Goal: Information Seeking & Learning: Compare options

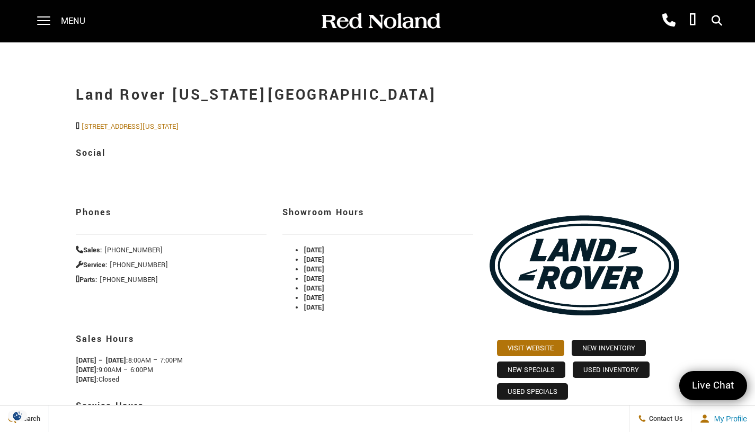
click at [40, 17] on span at bounding box center [43, 16] width 13 height 1
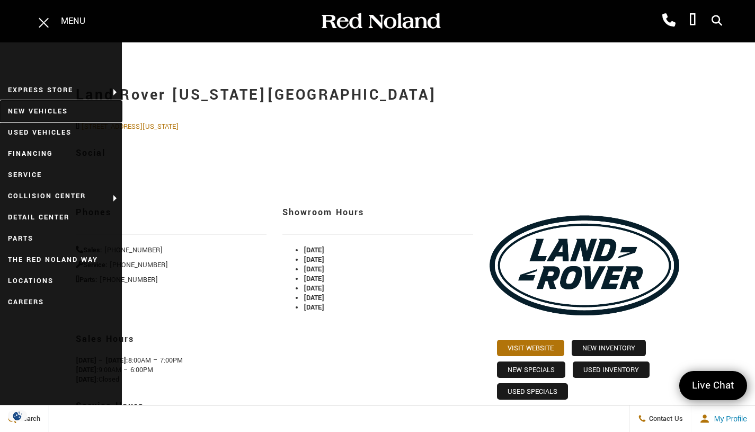
click at [46, 108] on link "New Vehicles" at bounding box center [61, 111] width 122 height 21
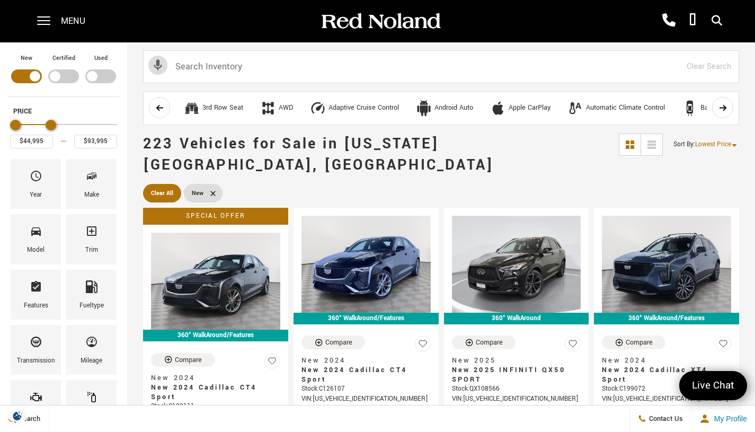
type input "$92,995"
drag, startPoint x: 111, startPoint y: 124, endPoint x: 49, endPoint y: 120, distance: 62.1
click at [49, 120] on div "Maximum Price" at bounding box center [50, 125] width 11 height 11
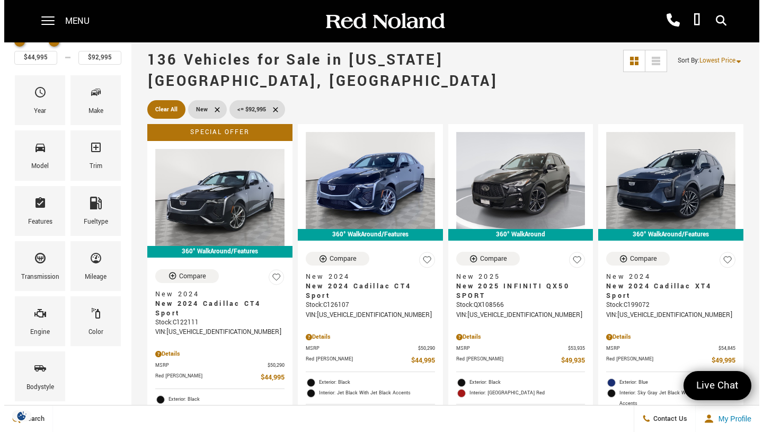
scroll to position [100, 0]
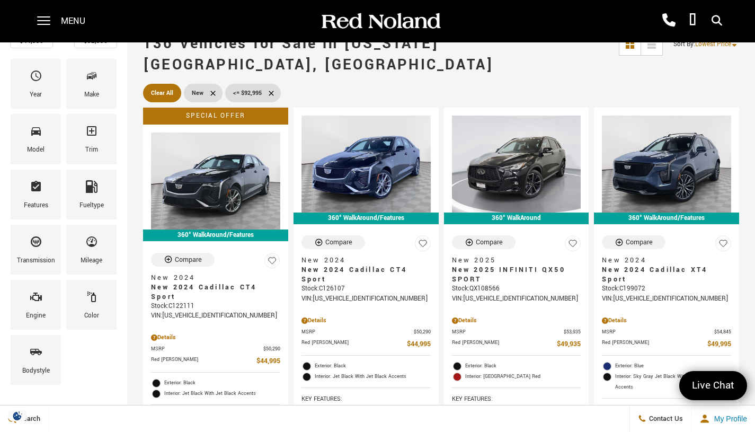
click at [36, 372] on div "Bodystyle" at bounding box center [36, 371] width 28 height 12
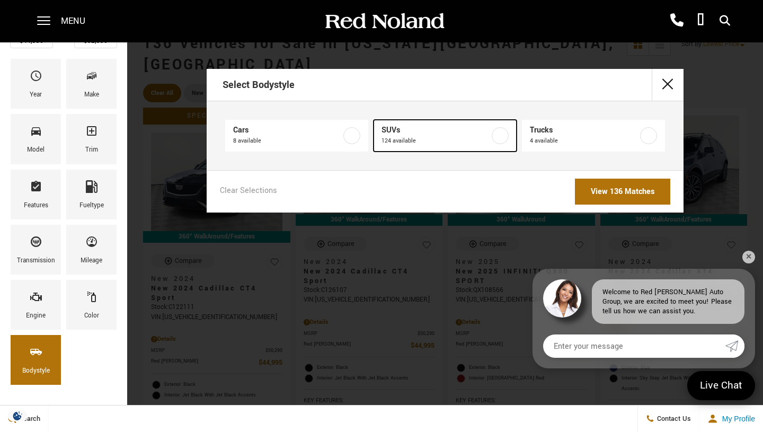
click at [508, 137] on label at bounding box center [500, 135] width 17 height 17
type input "$49,935"
checkbox input "true"
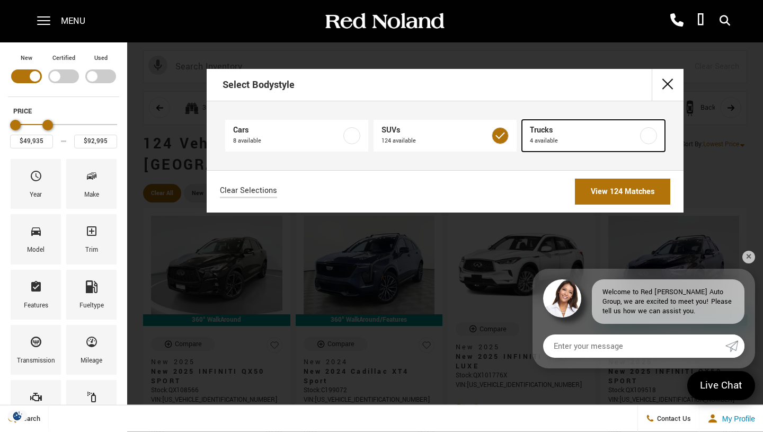
click at [640, 135] on label at bounding box center [648, 135] width 17 height 17
checkbox input "true"
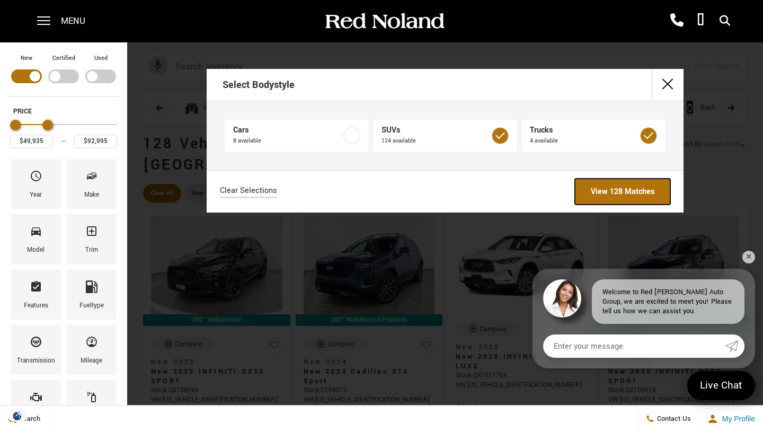
click at [639, 187] on link "View 128 Matches" at bounding box center [622, 192] width 95 height 26
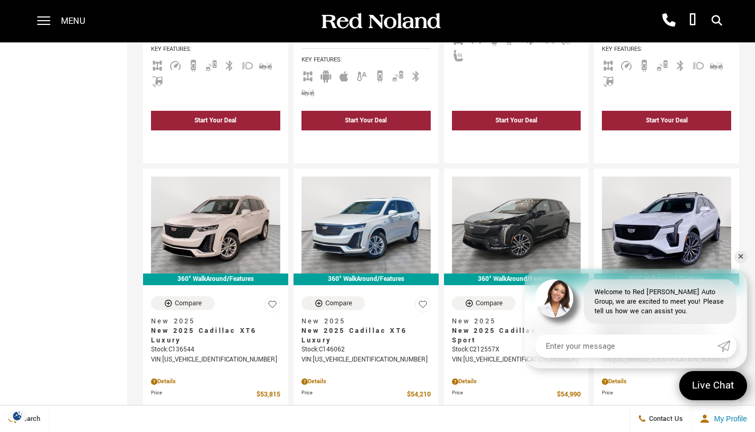
scroll to position [504, 0]
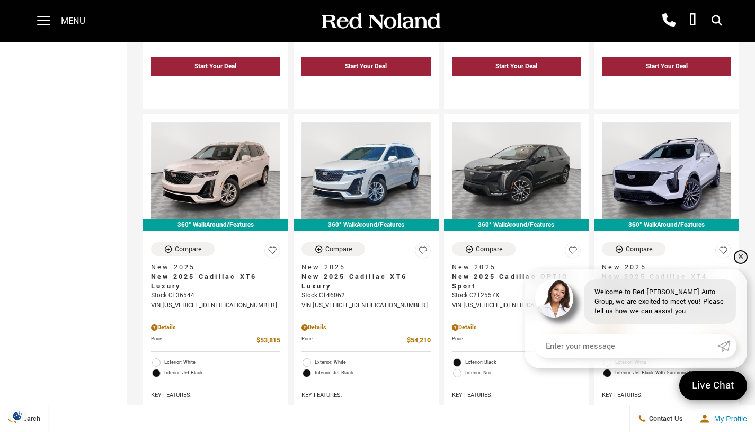
click at [741, 255] on link "✕" at bounding box center [741, 257] width 13 height 13
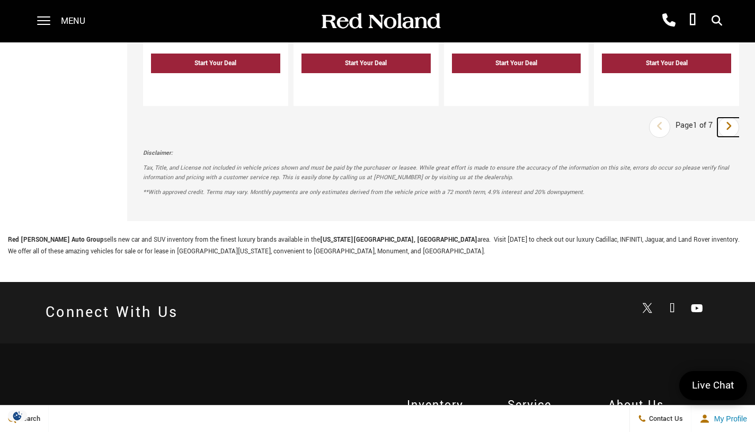
scroll to position [2082, 0]
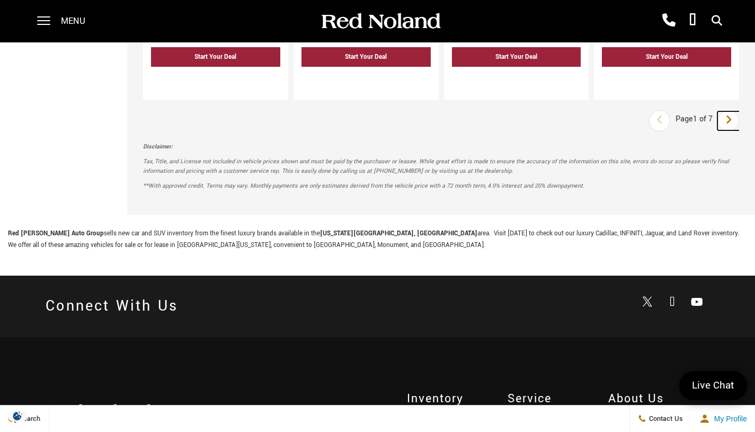
click at [736, 117] on div "Last Page 1 of 7 Next Disclaimer: Tax, Title, and License not included in vehic…" at bounding box center [441, 158] width 628 height 112
click at [732, 111] on icon "next page" at bounding box center [729, 119] width 7 height 17
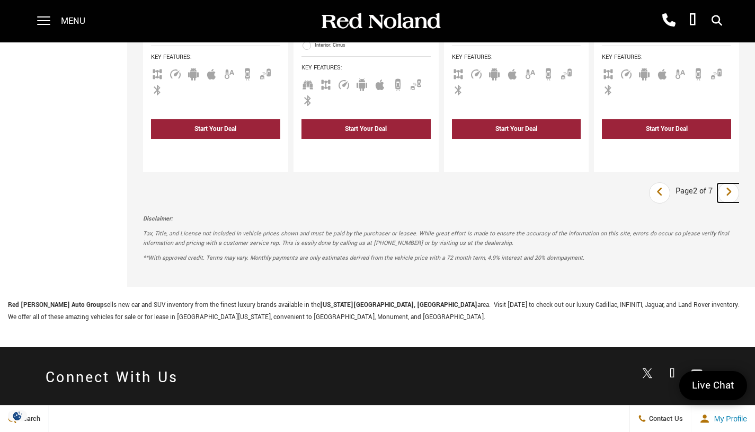
scroll to position [2028, 0]
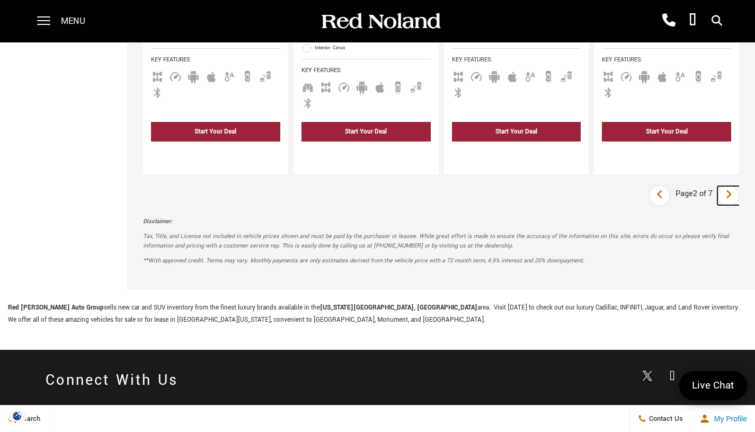
click at [732, 186] on icon "next page" at bounding box center [729, 194] width 7 height 17
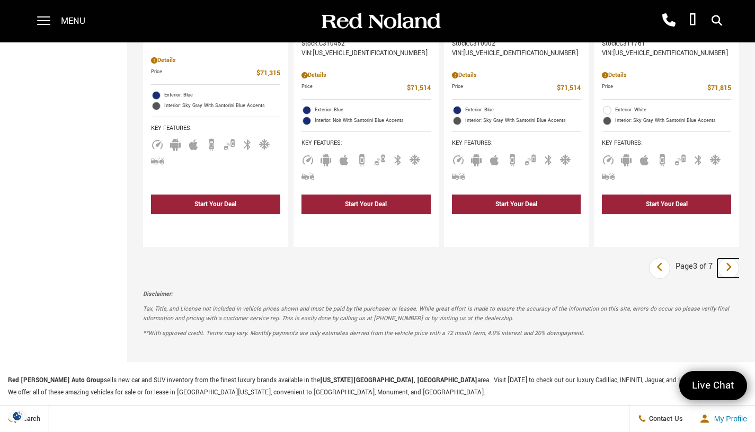
scroll to position [1918, 0]
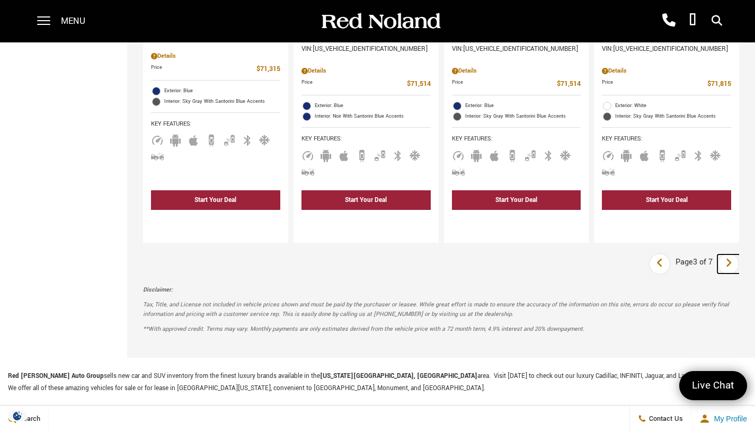
click at [740, 254] on link "Next" at bounding box center [729, 263] width 23 height 19
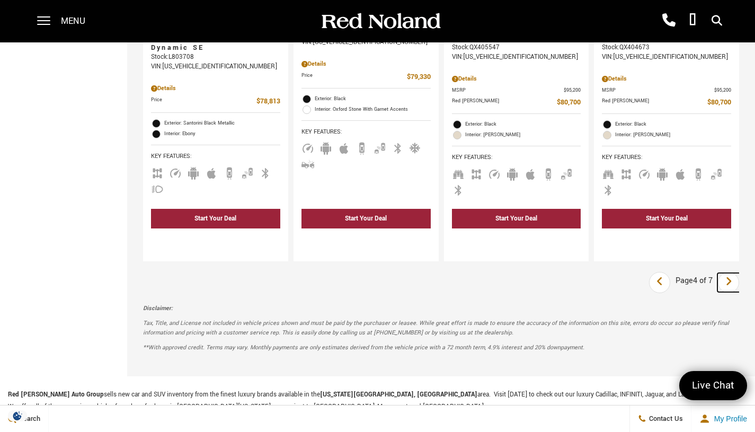
scroll to position [1937, 0]
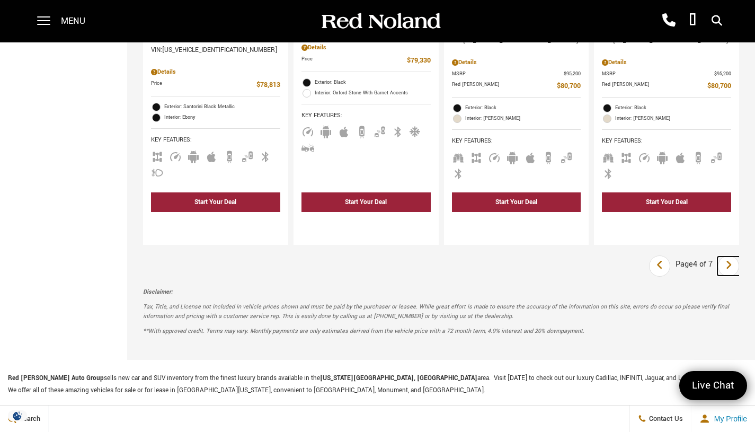
click at [740, 257] on link "Next" at bounding box center [729, 266] width 23 height 19
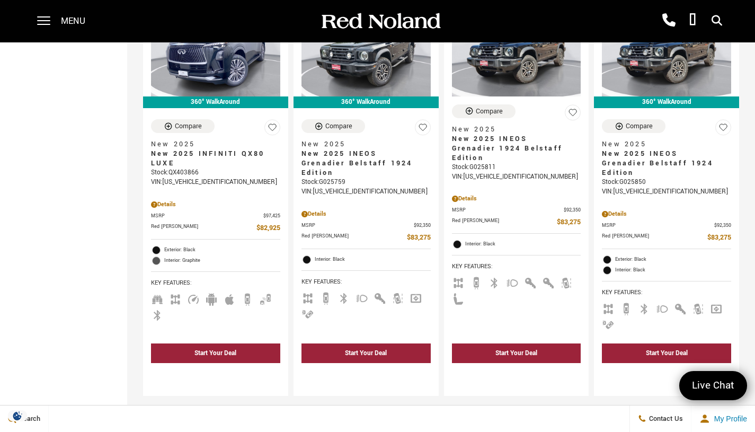
scroll to position [1835, 0]
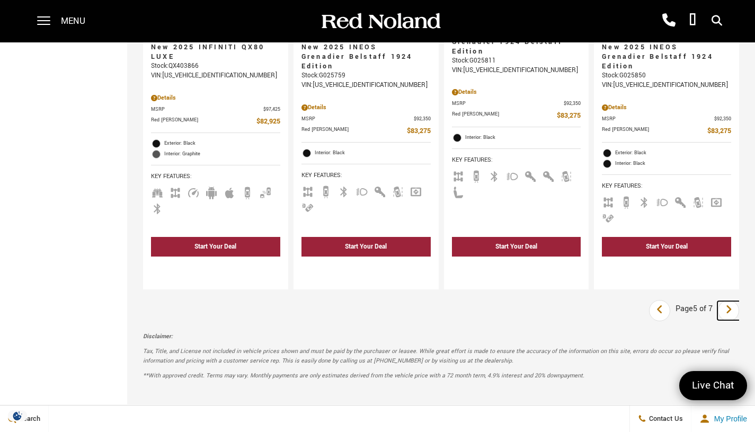
click at [732, 301] on icon "next page" at bounding box center [729, 309] width 7 height 17
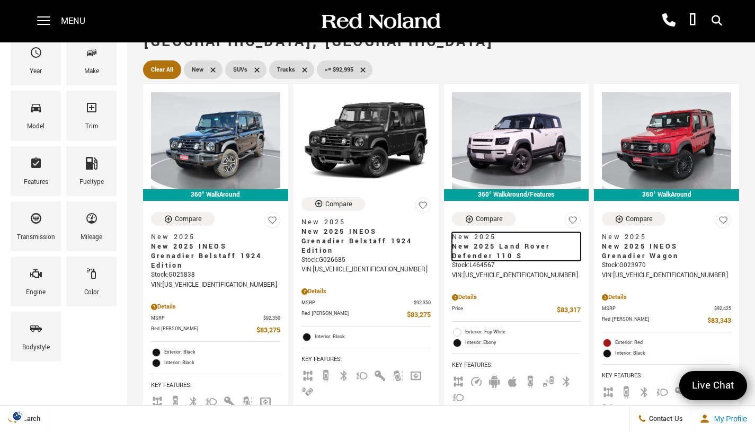
scroll to position [127, 0]
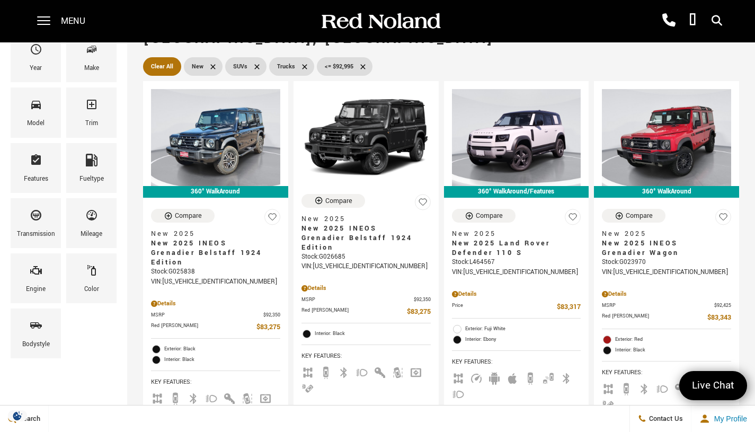
click at [470, 213] on icon "Compare Vehicle" at bounding box center [469, 216] width 7 height 7
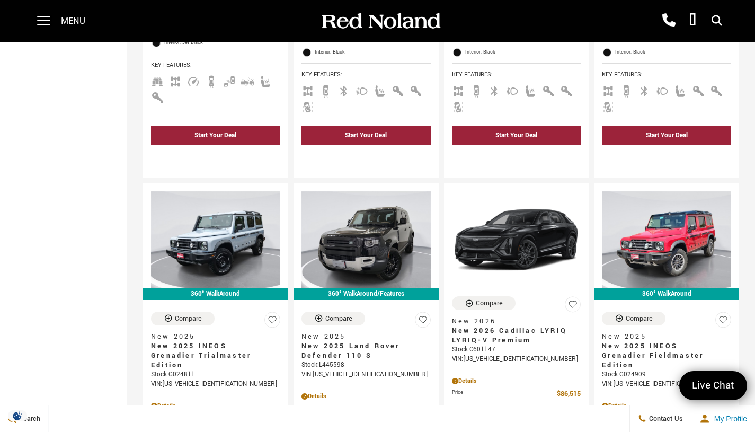
scroll to position [835, 0]
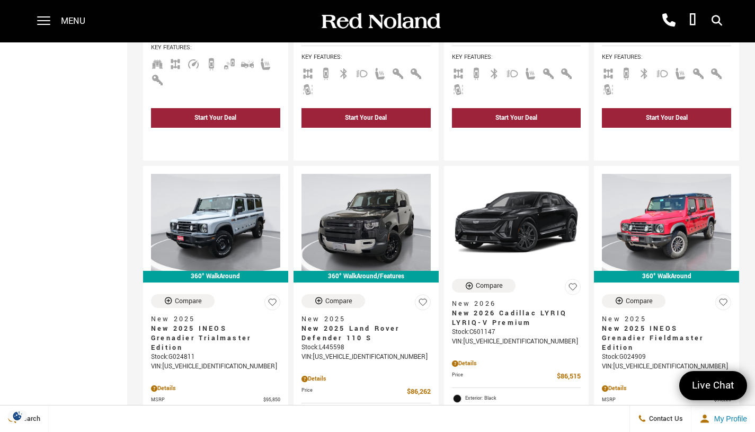
click at [321, 297] on icon "Compare Vehicle" at bounding box center [318, 300] width 7 height 7
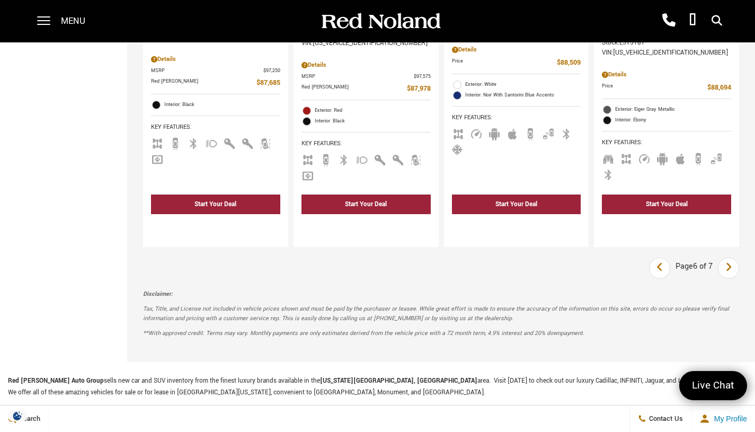
scroll to position [1973, 0]
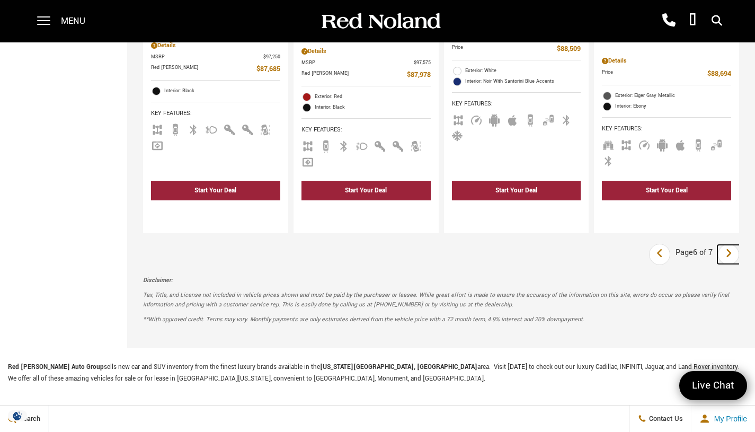
click at [732, 245] on icon "next page" at bounding box center [729, 253] width 7 height 17
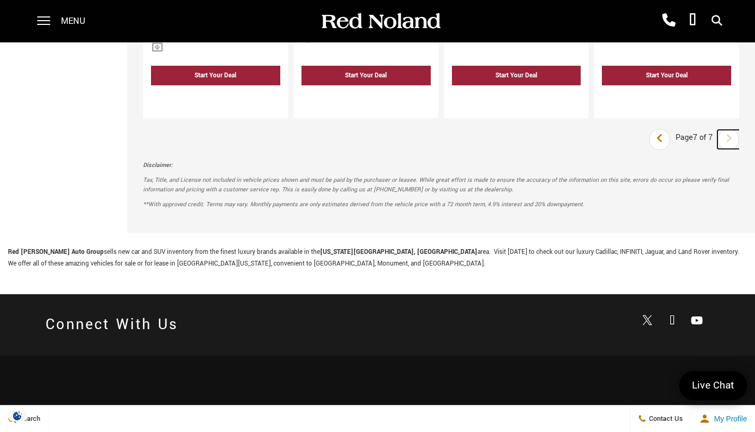
scroll to position [876, 0]
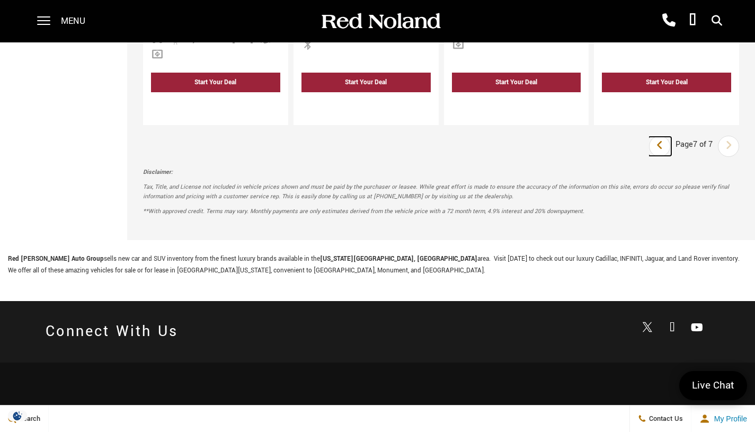
click at [671, 137] on link "Last" at bounding box center [660, 146] width 23 height 19
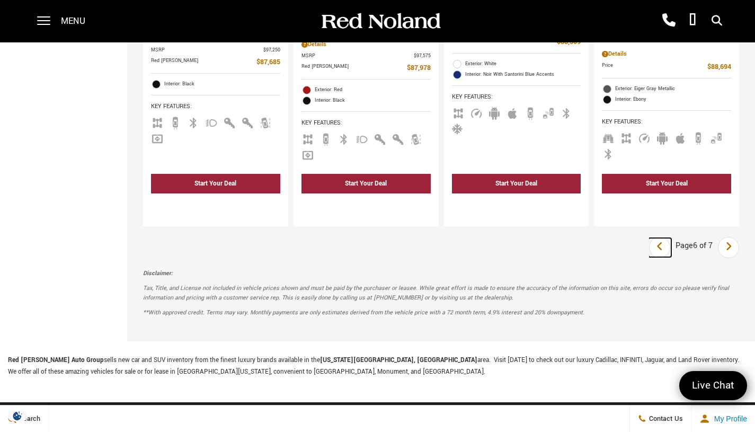
scroll to position [1979, 0]
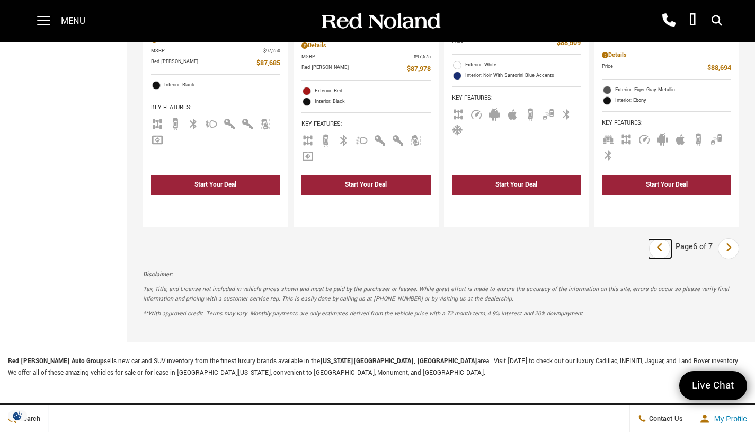
click at [664, 239] on icon "previous page" at bounding box center [660, 247] width 7 height 17
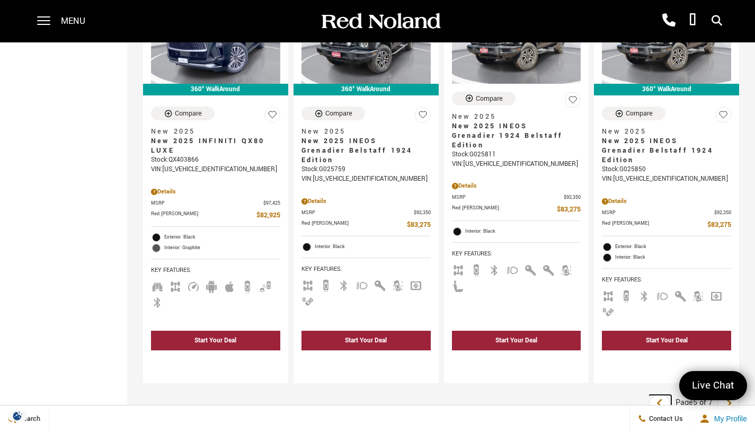
scroll to position [1747, 0]
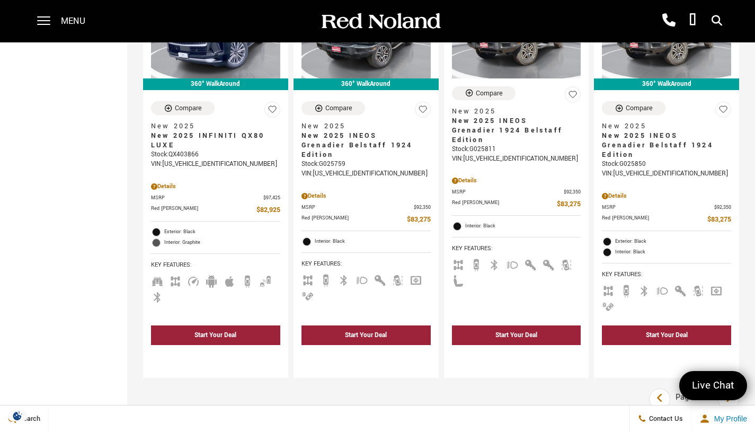
click at [623, 104] on icon "Compare Vehicle" at bounding box center [619, 108] width 9 height 9
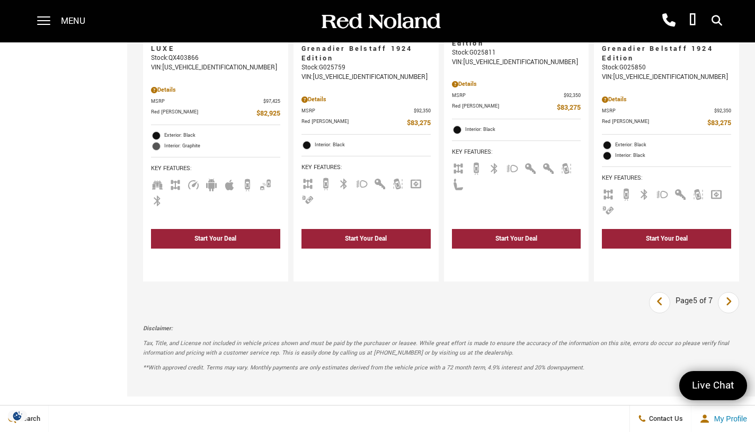
scroll to position [1895, 0]
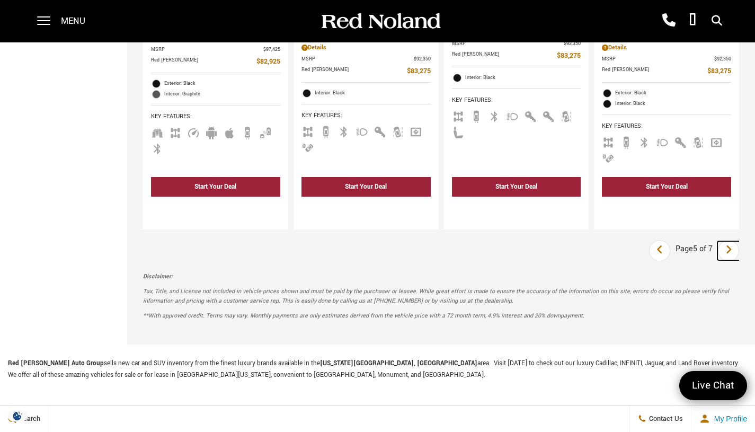
click at [732, 241] on icon "next page" at bounding box center [729, 249] width 7 height 17
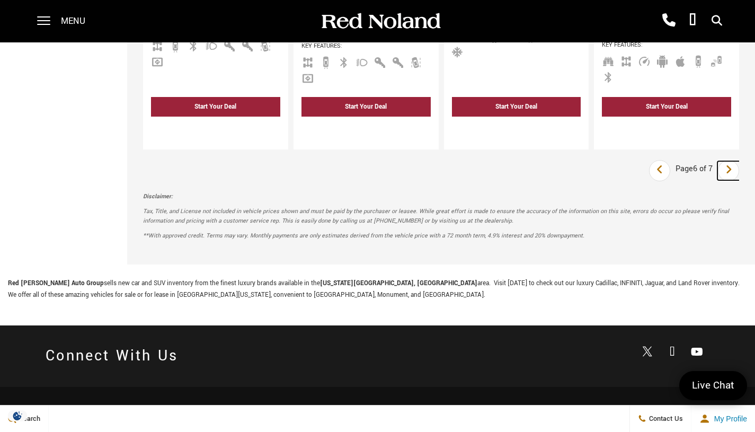
scroll to position [2056, 0]
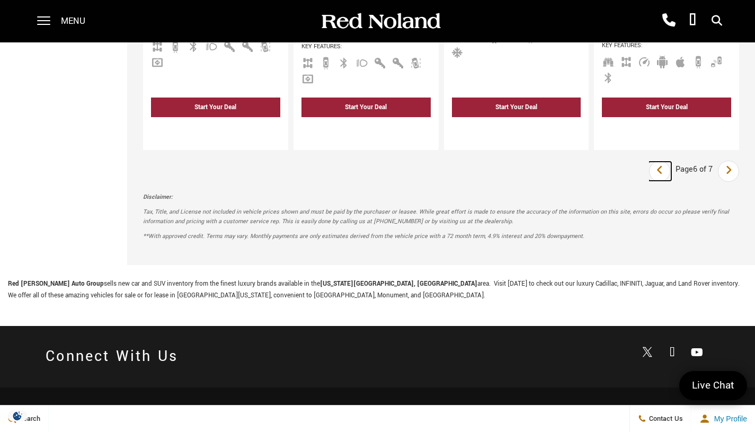
click at [663, 162] on icon "previous page" at bounding box center [660, 170] width 7 height 17
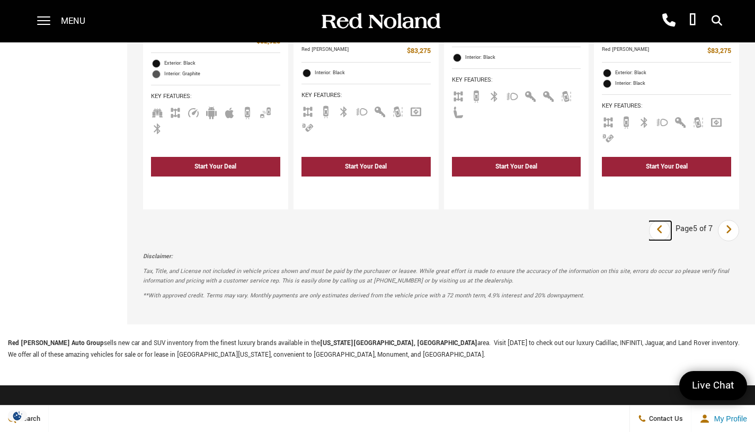
scroll to position [1907, 0]
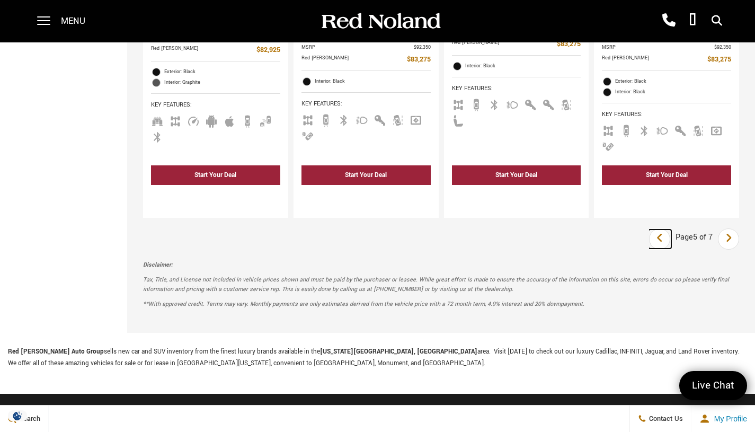
click at [670, 229] on link "Last" at bounding box center [660, 238] width 23 height 19
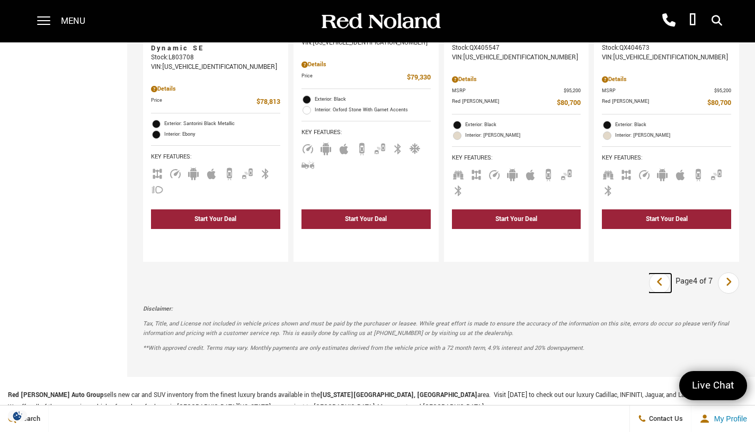
scroll to position [1920, 0]
click at [663, 273] on icon "previous page" at bounding box center [660, 281] width 7 height 17
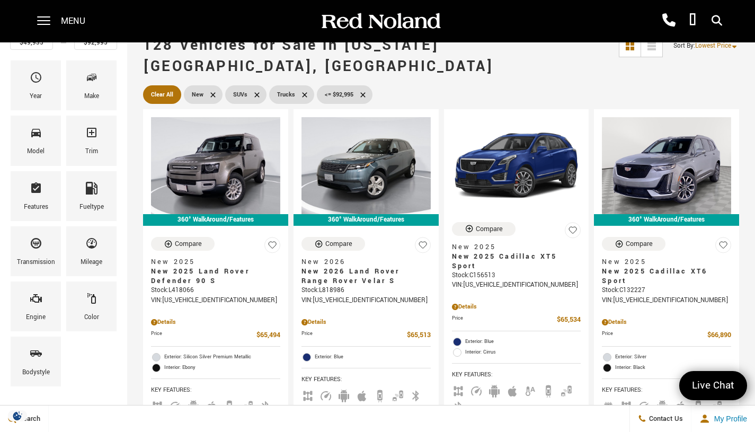
scroll to position [16, 0]
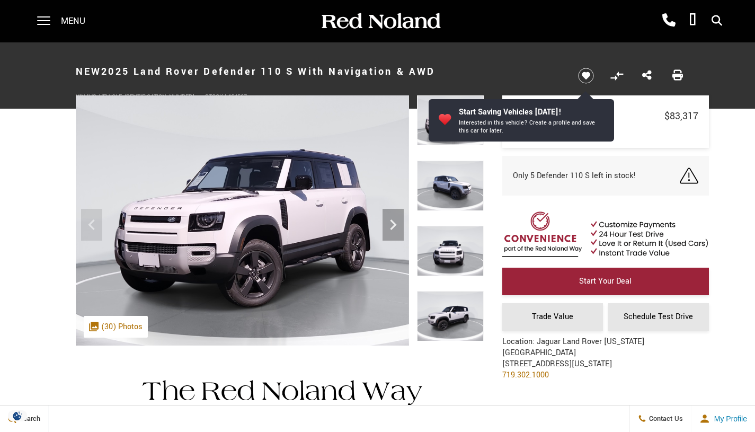
click at [399, 223] on icon "Next" at bounding box center [393, 224] width 21 height 21
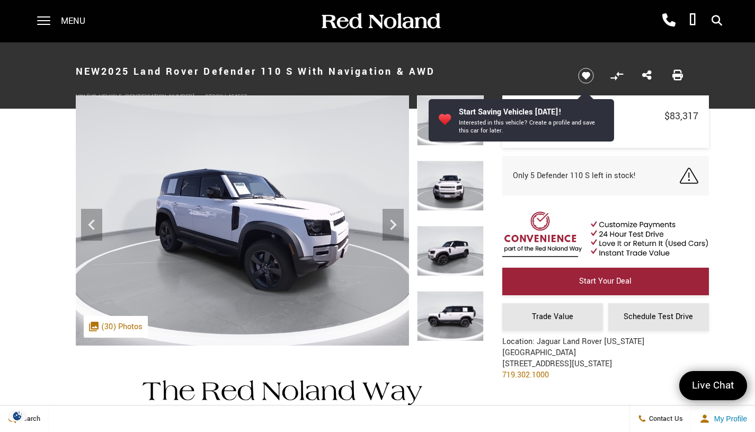
click at [387, 227] on icon "Next" at bounding box center [393, 224] width 21 height 21
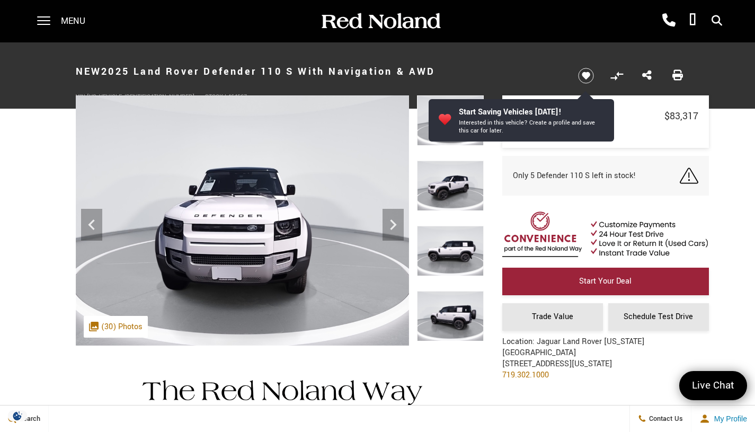
click at [387, 227] on icon "Next" at bounding box center [393, 224] width 21 height 21
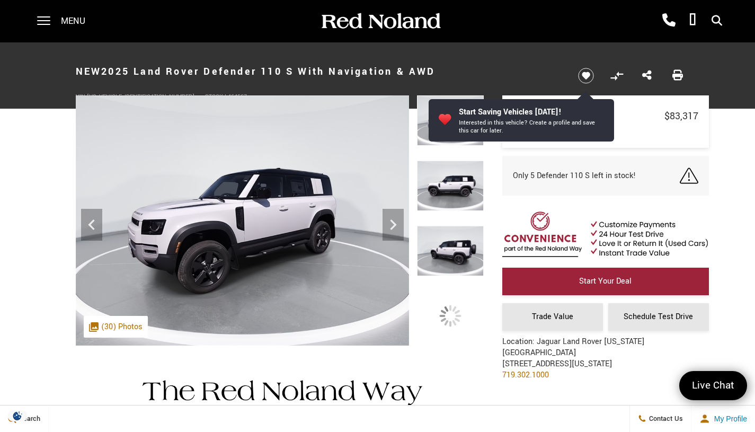
click at [387, 226] on icon "Next" at bounding box center [393, 224] width 21 height 21
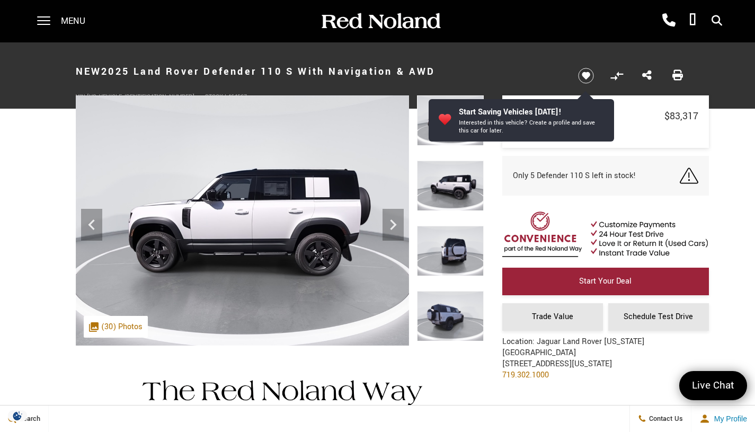
click at [387, 226] on icon "Next" at bounding box center [393, 224] width 21 height 21
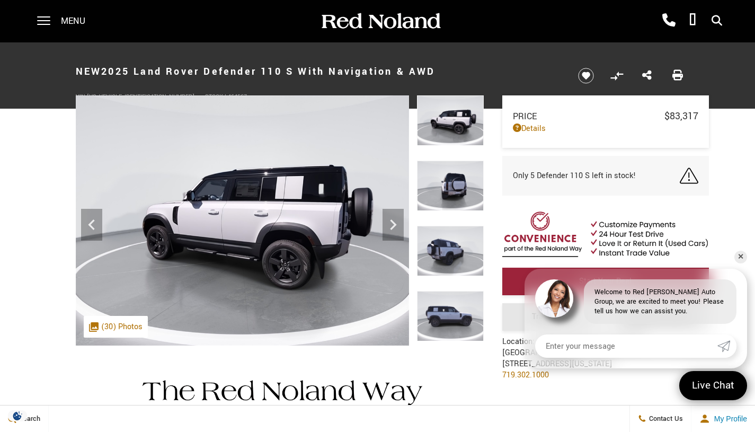
click at [122, 328] on div ".cls-1, .cls-3 { fill: #c50033; } .cls-1 { clip-rule: evenodd; } .cls-2 { clip-…" at bounding box center [116, 327] width 64 height 22
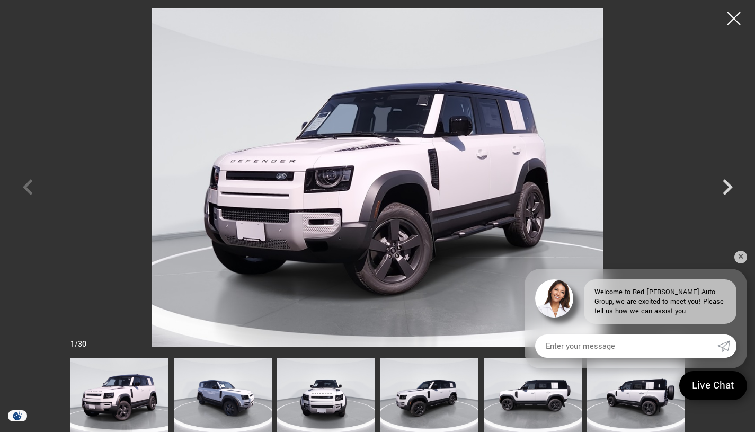
click at [723, 183] on icon "Next" at bounding box center [728, 187] width 32 height 32
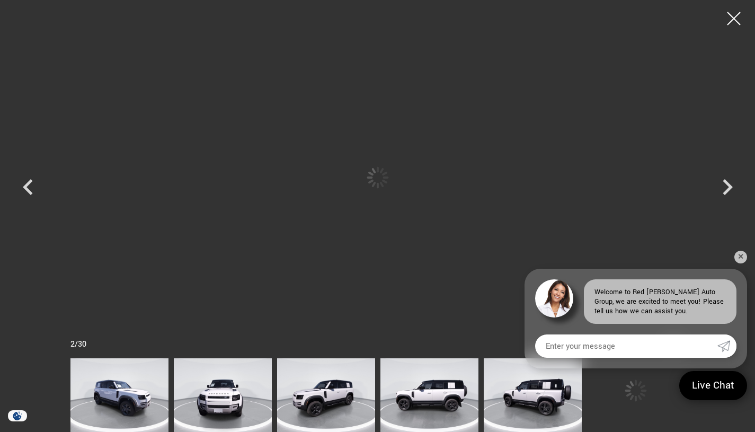
click at [723, 183] on icon "Next" at bounding box center [728, 187] width 32 height 32
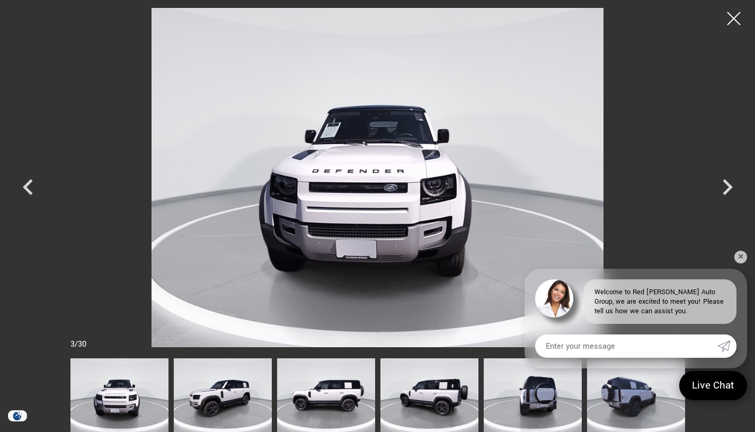
click at [723, 183] on icon "Next" at bounding box center [728, 187] width 32 height 32
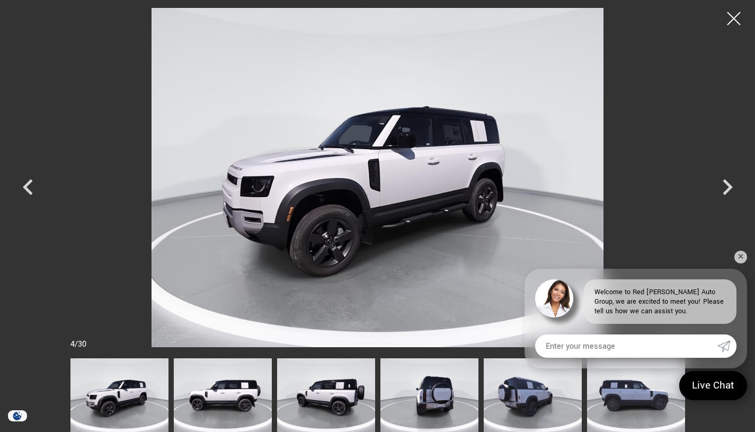
click at [723, 181] on icon "Next" at bounding box center [728, 187] width 32 height 32
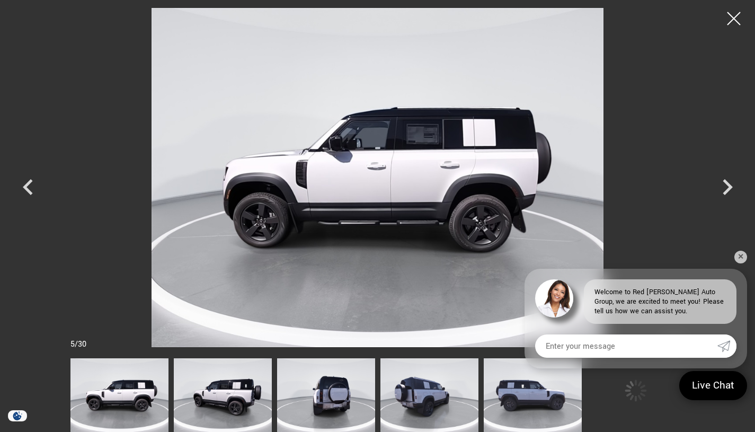
click at [723, 181] on icon "Next" at bounding box center [728, 187] width 10 height 16
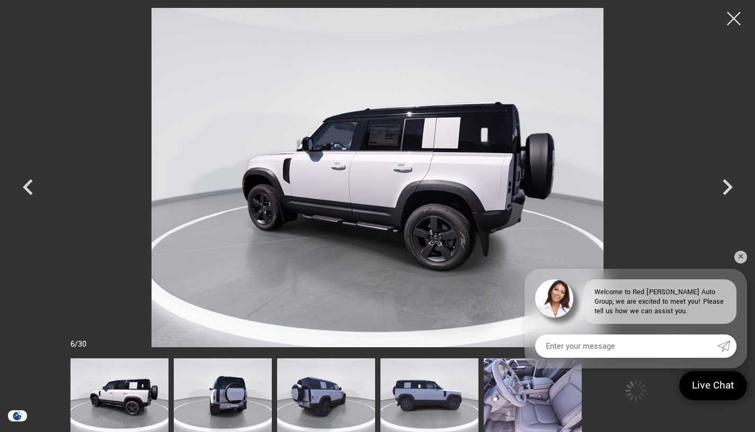
click at [723, 181] on icon "Next" at bounding box center [728, 187] width 10 height 16
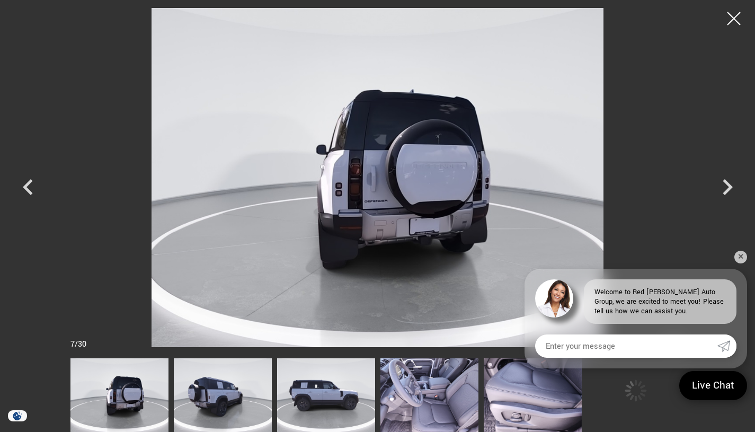
click at [723, 181] on icon "Next" at bounding box center [728, 187] width 10 height 16
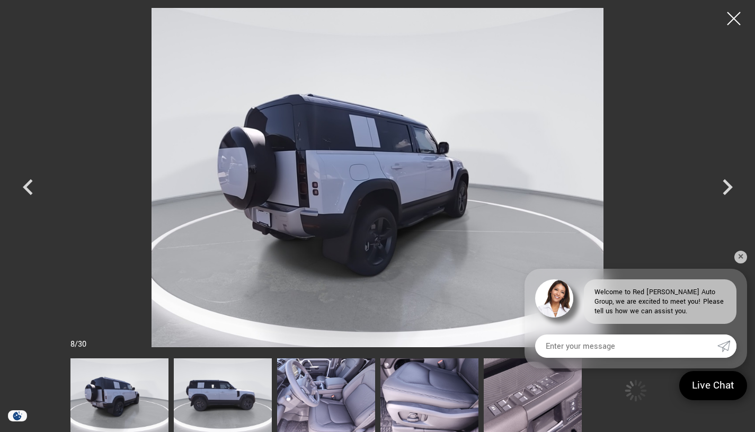
click at [723, 181] on icon "Next" at bounding box center [728, 187] width 10 height 16
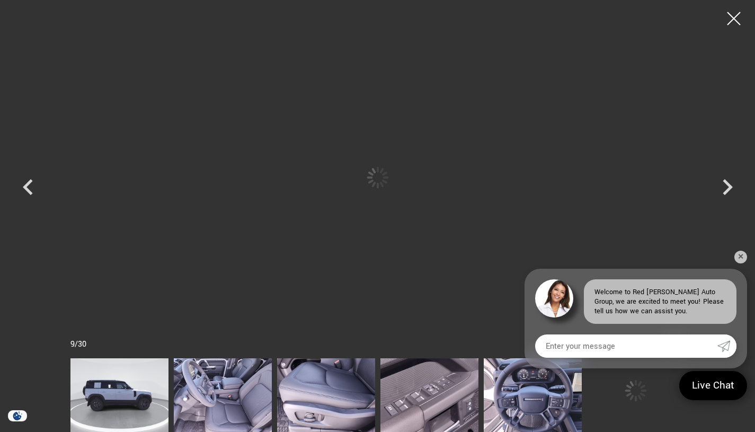
click at [723, 181] on icon "Next" at bounding box center [728, 187] width 10 height 16
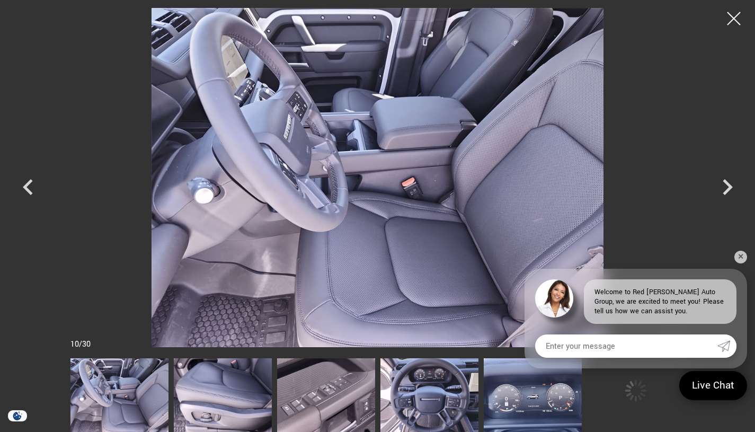
click at [722, 182] on icon "Next" at bounding box center [728, 187] width 32 height 32
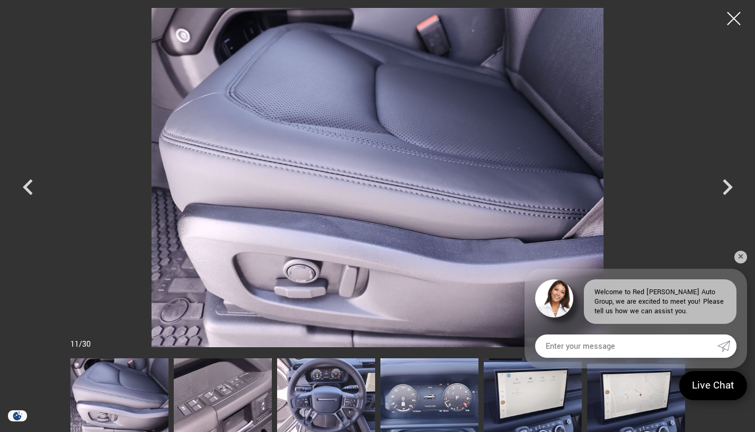
click at [30, 182] on icon "Previous" at bounding box center [28, 187] width 10 height 16
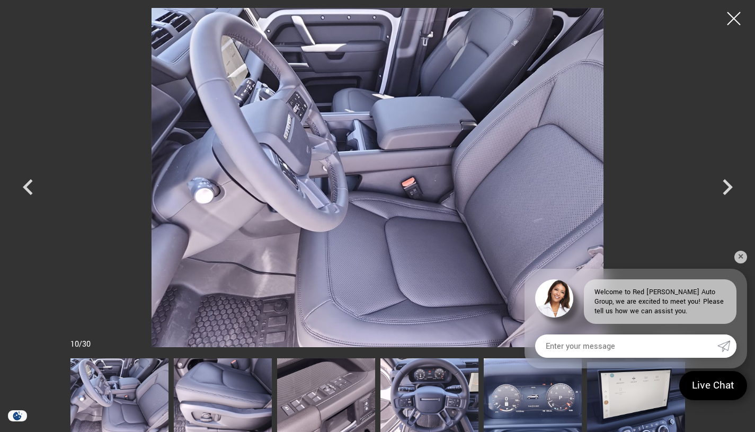
click at [732, 14] on div at bounding box center [734, 18] width 27 height 27
